Goal: Browse casually

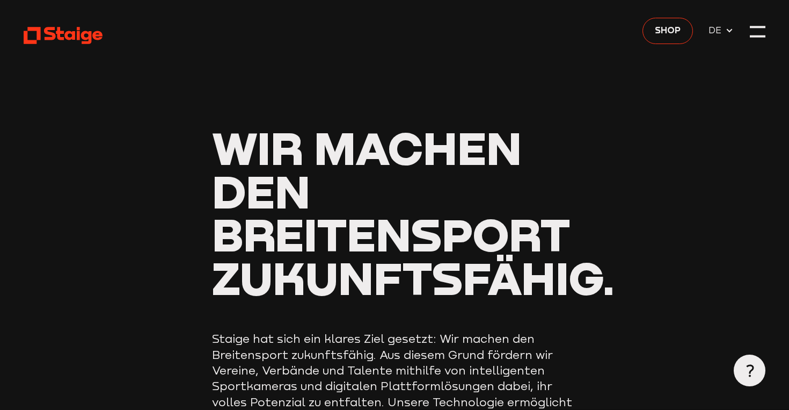
click at [718, 34] on span "DE" at bounding box center [717, 30] width 17 height 14
click at [721, 50] on span "EN" at bounding box center [717, 47] width 17 height 14
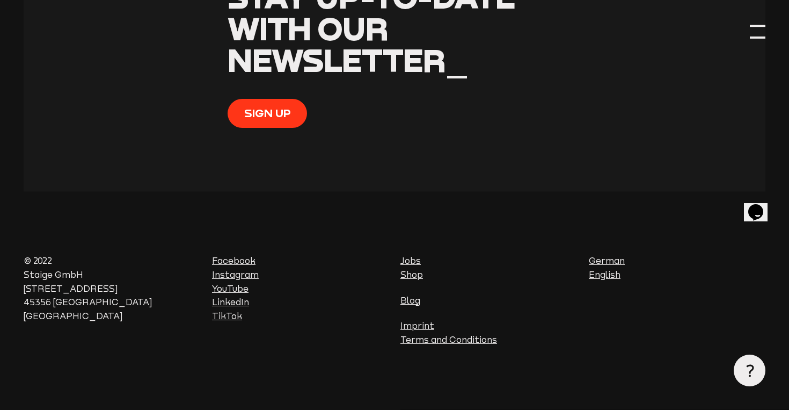
click at [764, 24] on div at bounding box center [758, 32] width 16 height 16
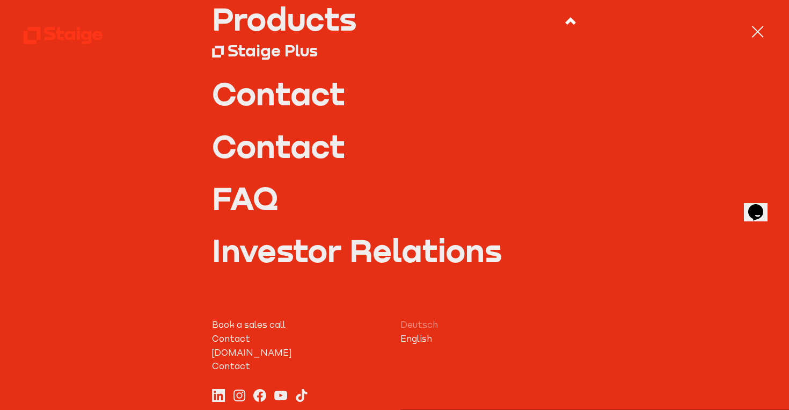
scroll to position [165, 0]
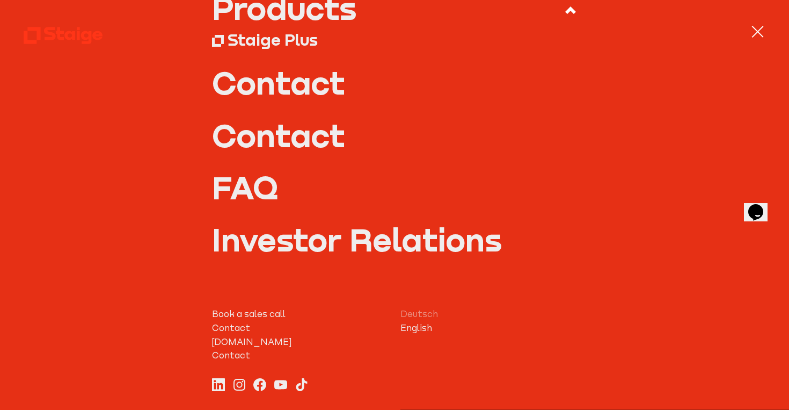
click at [383, 248] on link "Investor Relations" at bounding box center [394, 239] width 365 height 32
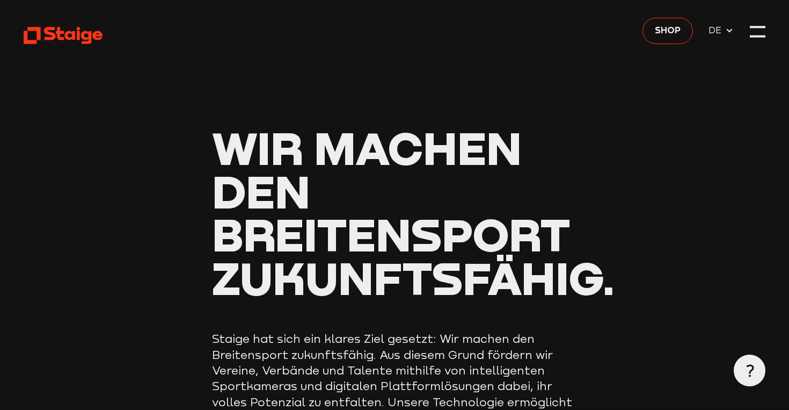
click at [729, 32] on icon at bounding box center [729, 30] width 9 height 9
click at [720, 53] on span "EN" at bounding box center [717, 47] width 17 height 14
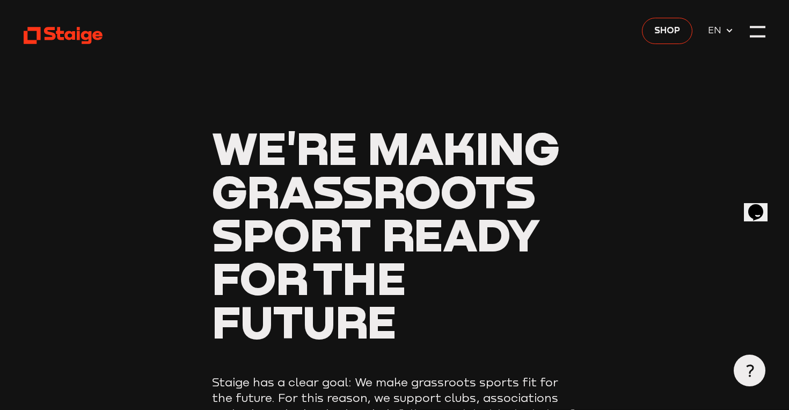
click at [678, 38] on link "Shop" at bounding box center [667, 31] width 50 height 27
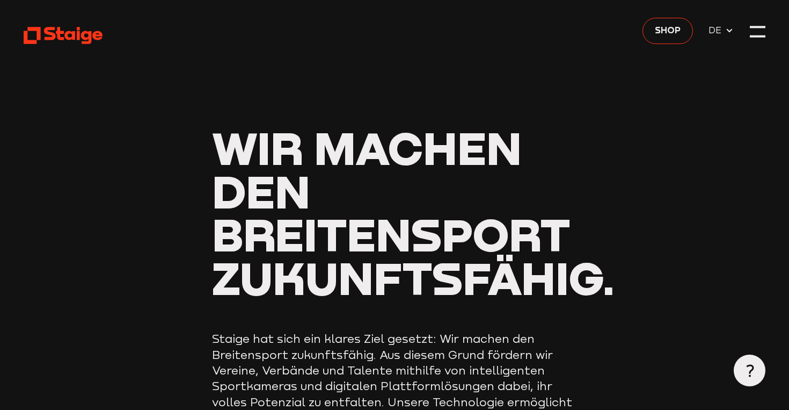
click at [709, 34] on span "DE" at bounding box center [717, 30] width 17 height 14
click at [715, 49] on span "EN" at bounding box center [717, 47] width 17 height 14
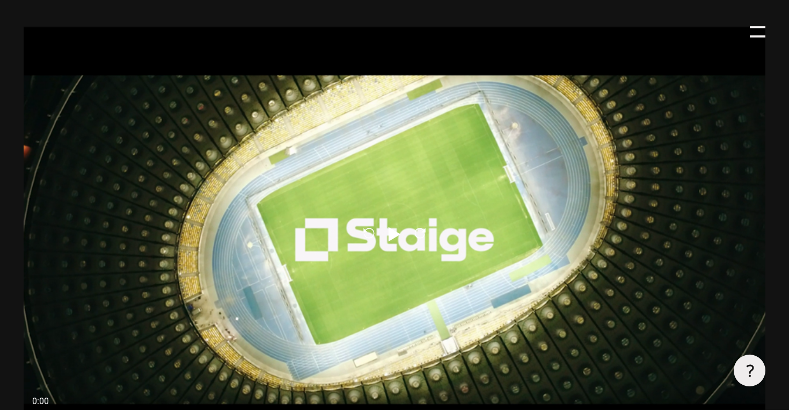
scroll to position [543, 0]
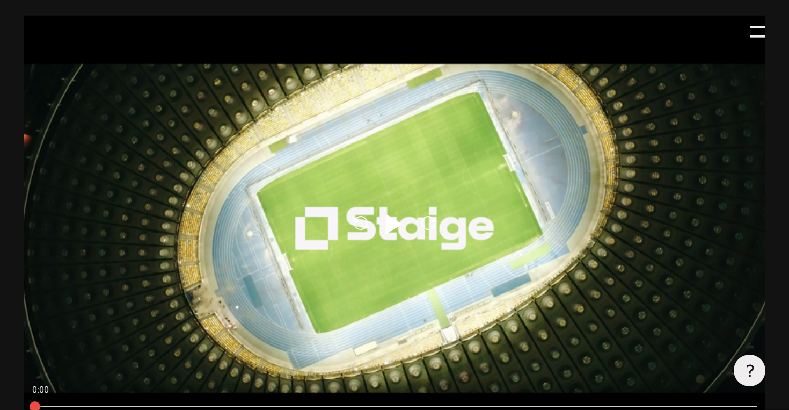
click at [394, 228] on icon at bounding box center [395, 223] width 16 height 19
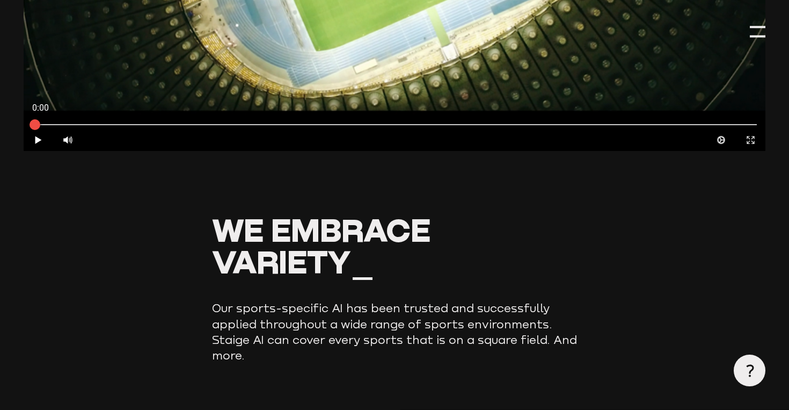
type input "0.8"
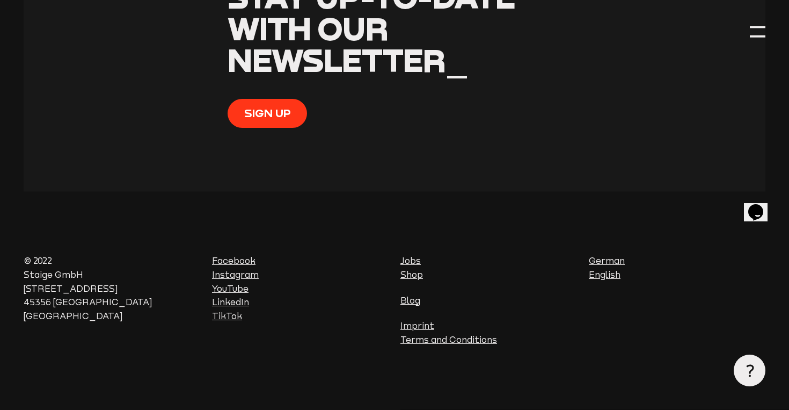
scroll to position [4063, 0]
click at [232, 301] on link "LinkedIn" at bounding box center [230, 302] width 37 height 10
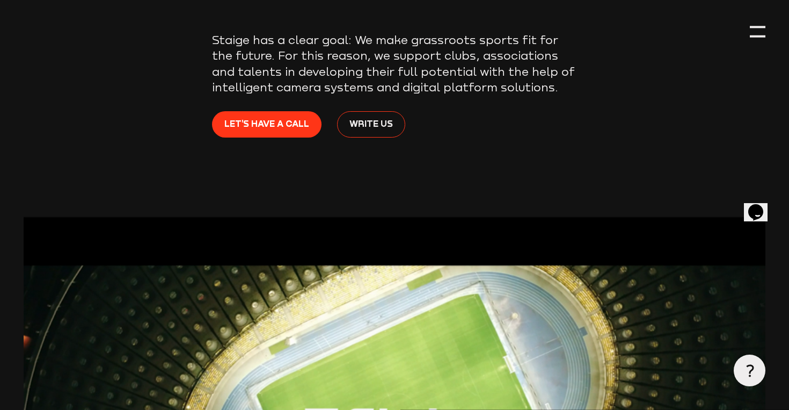
scroll to position [0, 0]
